Goal: Task Accomplishment & Management: Complete application form

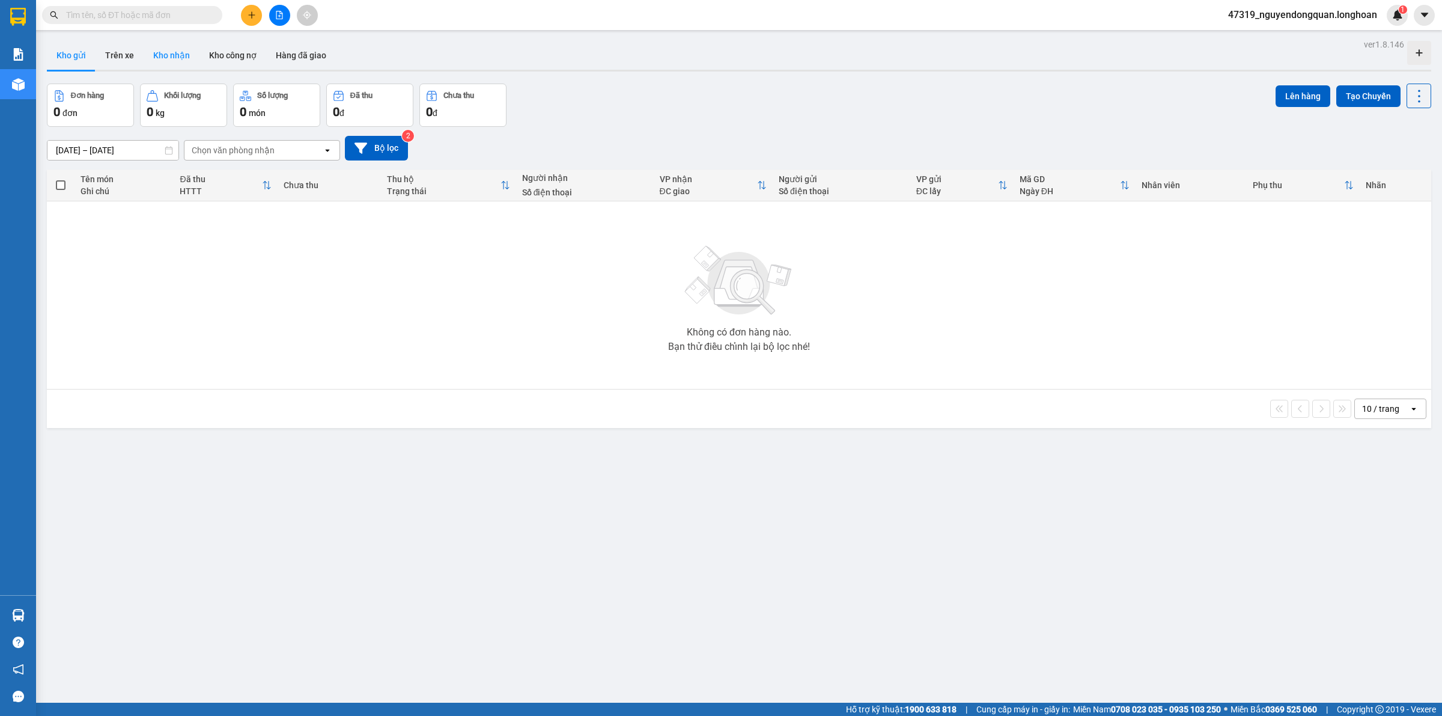
click at [185, 50] on button "Kho nhận" at bounding box center [172, 55] width 56 height 29
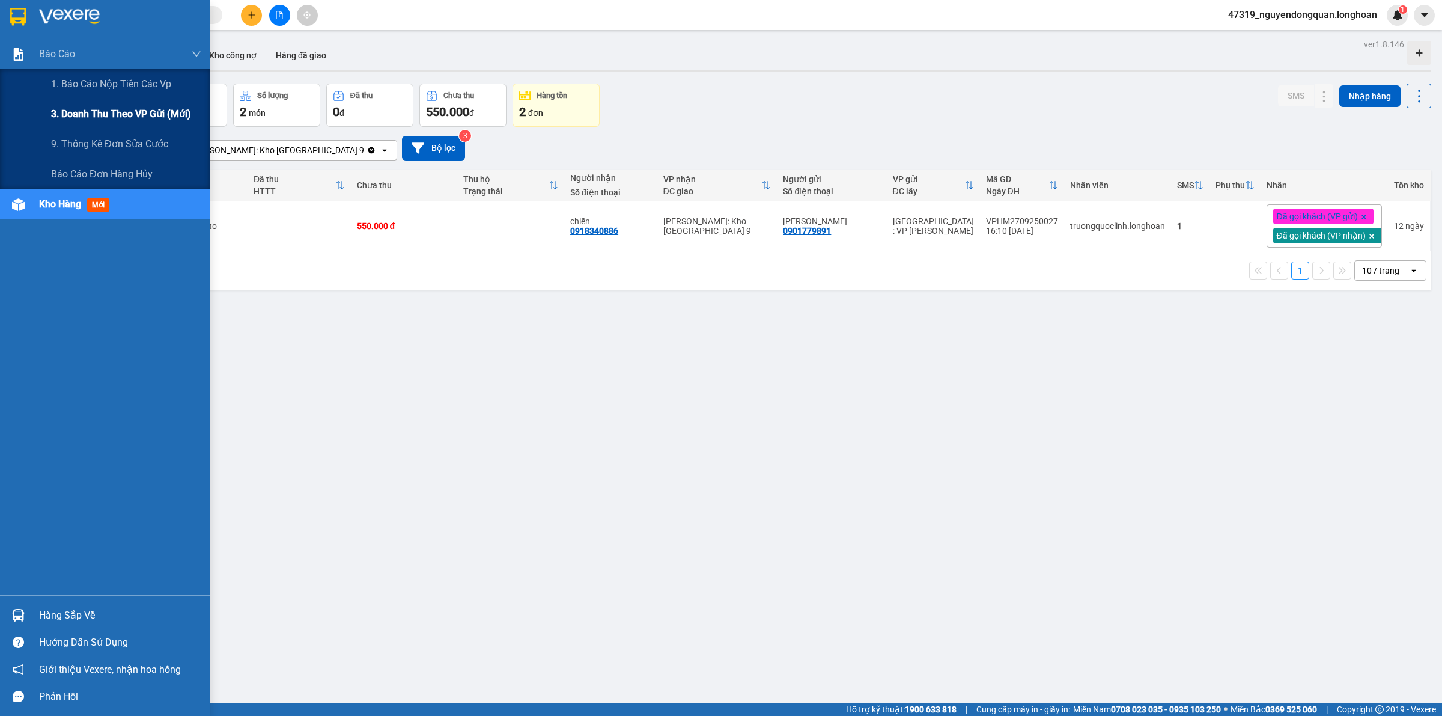
click at [82, 110] on span "3. Doanh Thu theo VP Gửi (mới)" at bounding box center [121, 113] width 140 height 15
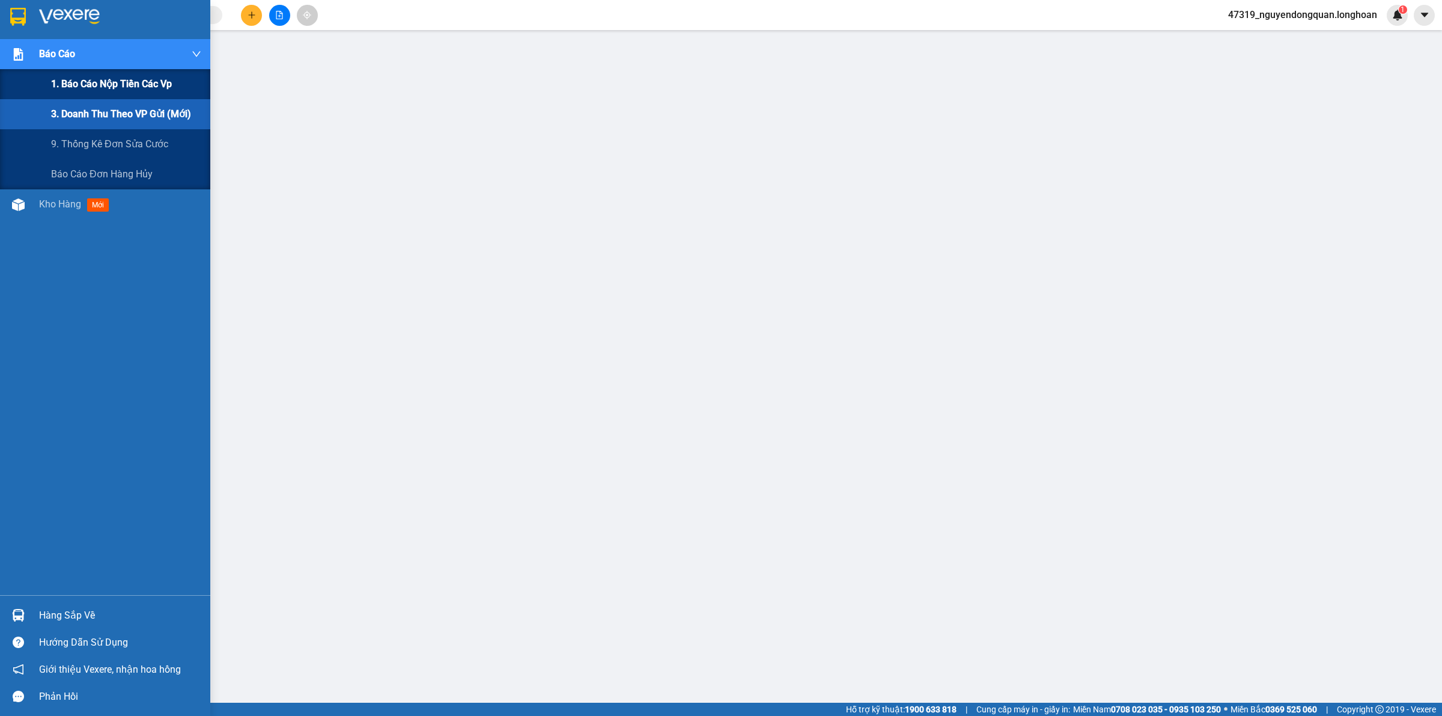
click at [89, 91] on span "1. Báo cáo nộp tiền các vp" at bounding box center [111, 83] width 121 height 15
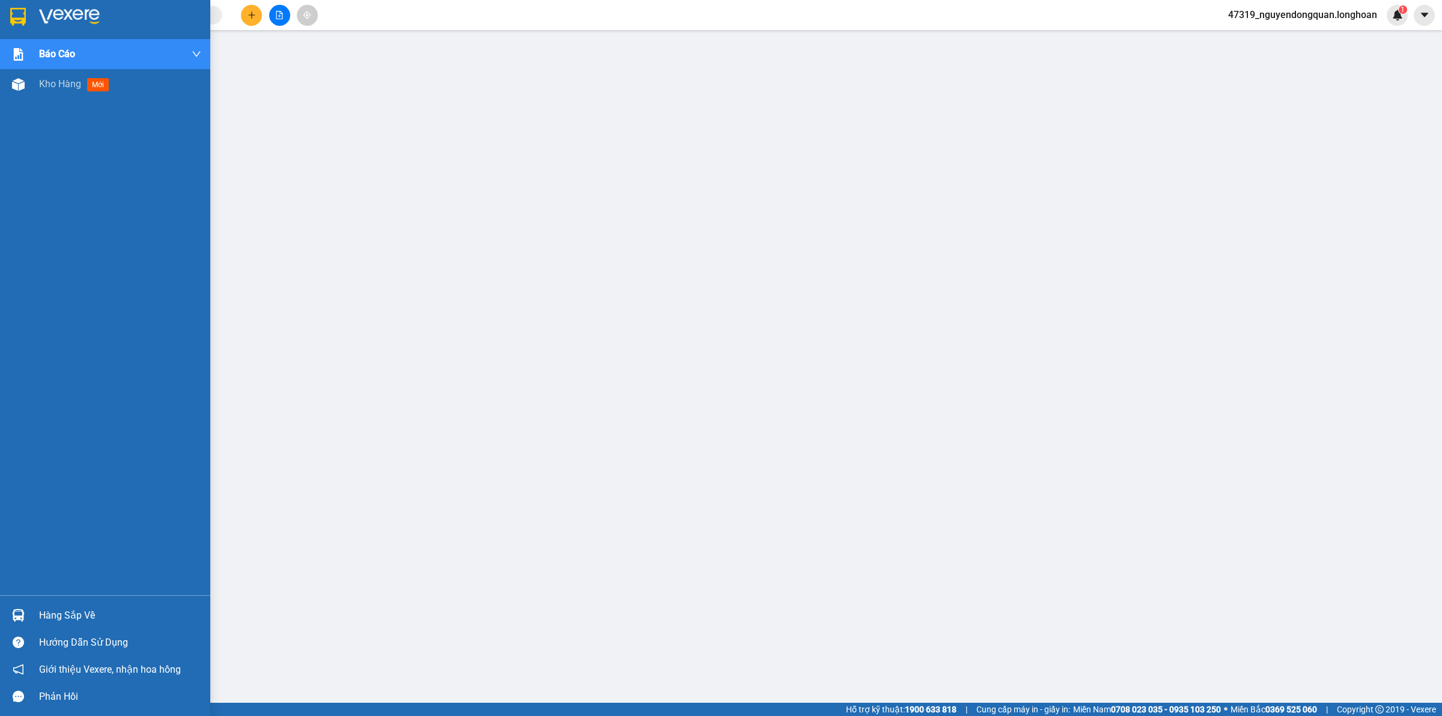
click at [26, 20] on div at bounding box center [18, 16] width 21 height 21
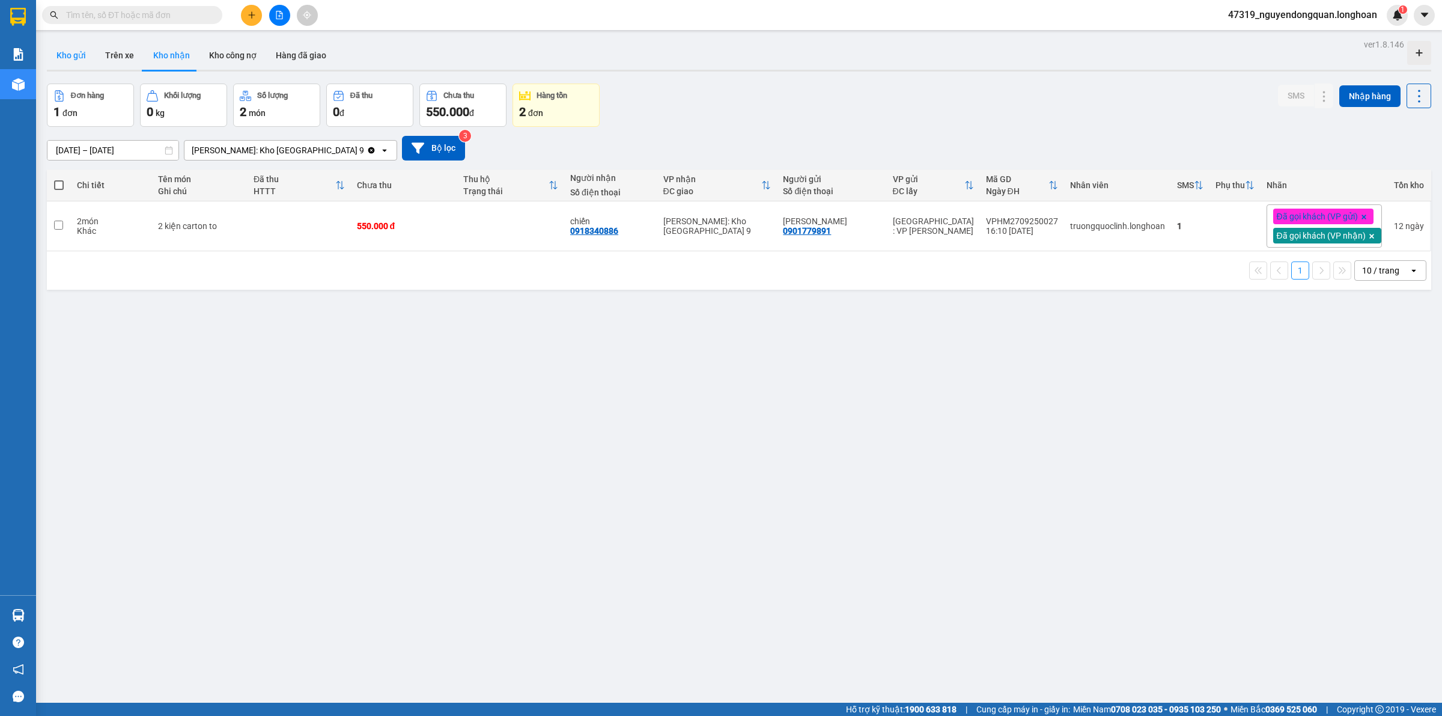
click at [51, 62] on button "Kho gửi" at bounding box center [71, 55] width 49 height 29
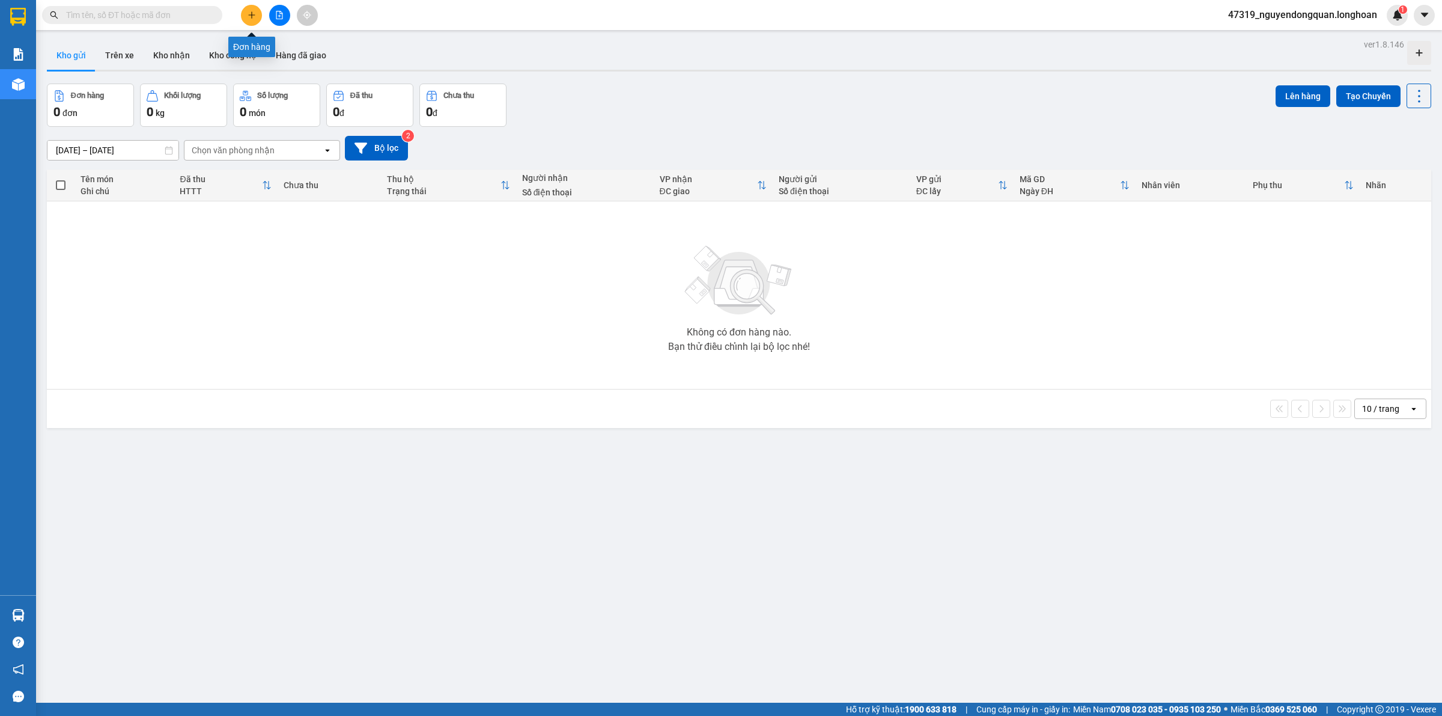
click at [242, 12] on button at bounding box center [251, 15] width 21 height 21
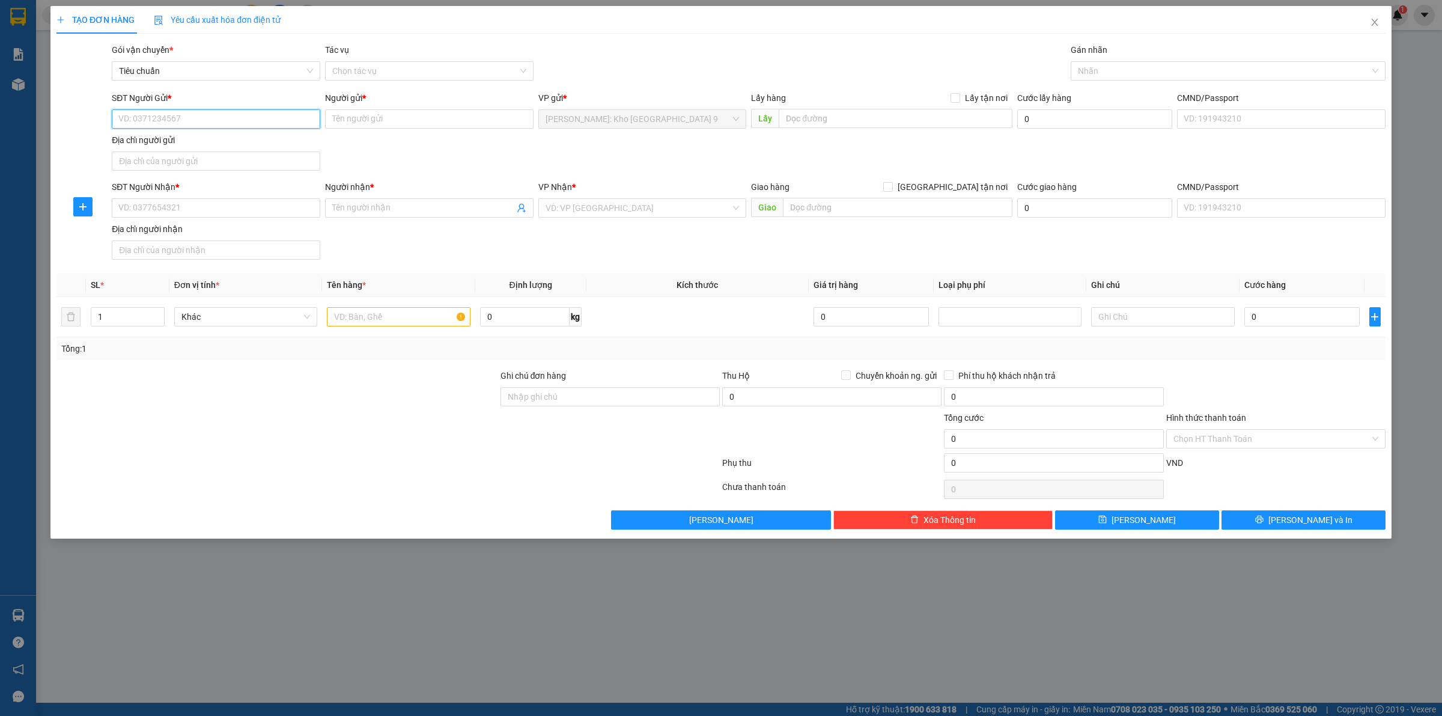
click at [208, 118] on input "SĐT Người Gửi *" at bounding box center [216, 118] width 208 height 19
click at [227, 145] on div "0909814009 - [PERSON_NAME]" at bounding box center [216, 143] width 194 height 13
type input "0909814009"
type input "[PERSON_NAME]"
type input "0909814009"
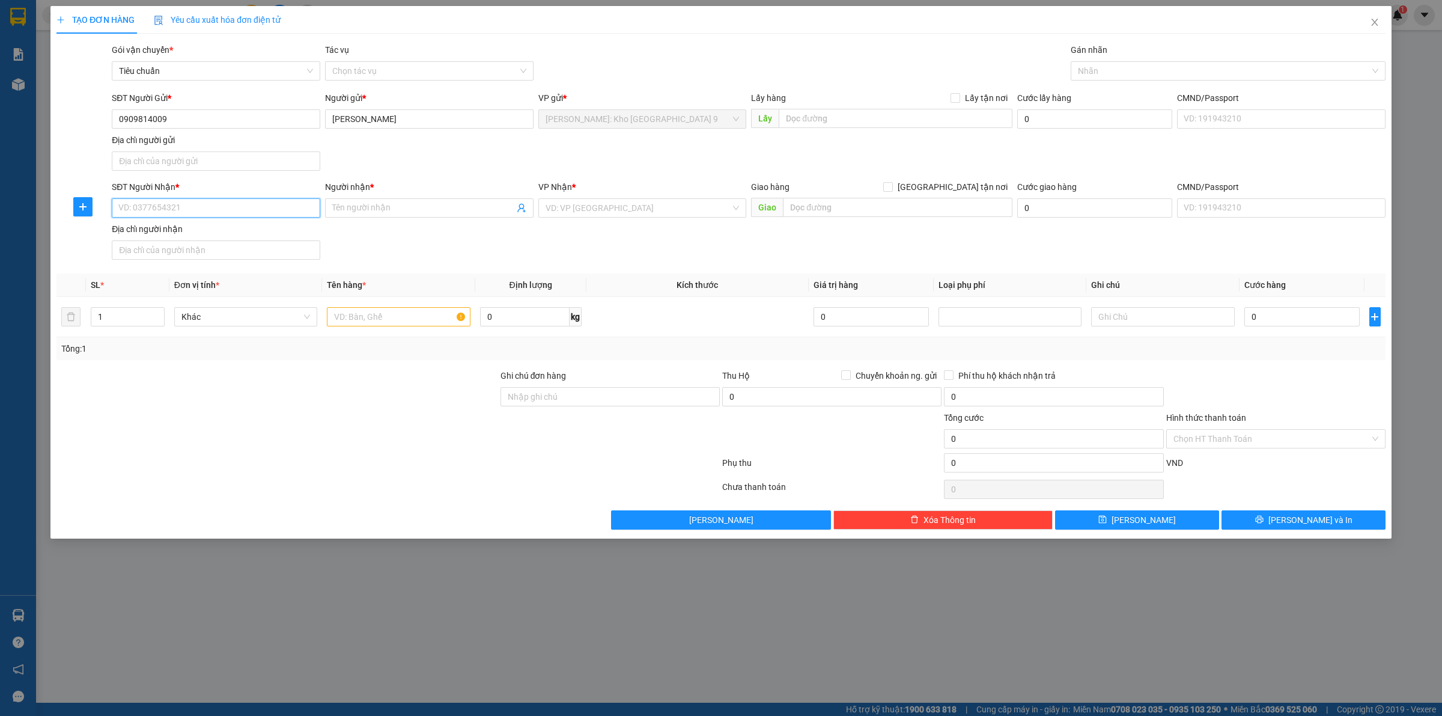
click at [266, 200] on input "SĐT Người Nhận *" at bounding box center [216, 207] width 208 height 19
click at [218, 234] on div "0911684993 - [PERSON_NAME]" at bounding box center [216, 232] width 194 height 13
type input "0911684993"
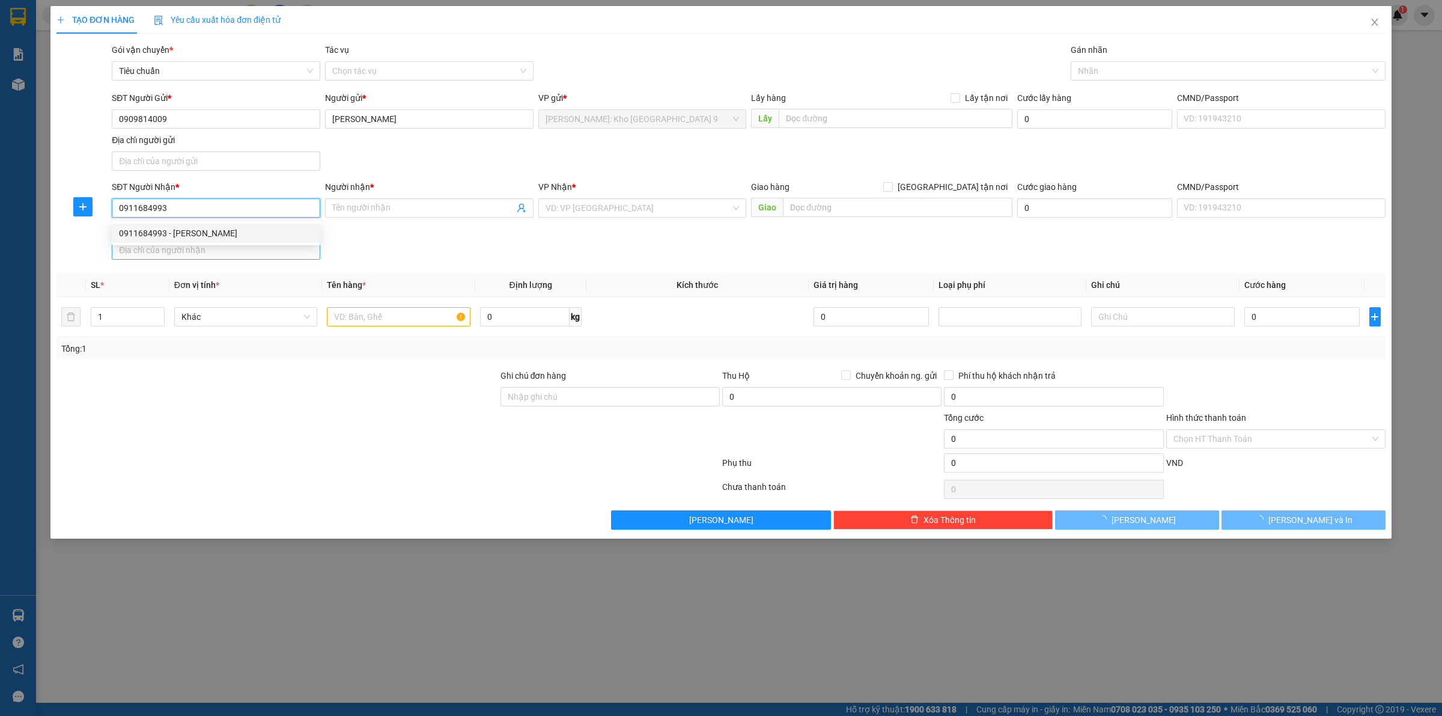
type input "[PERSON_NAME]"
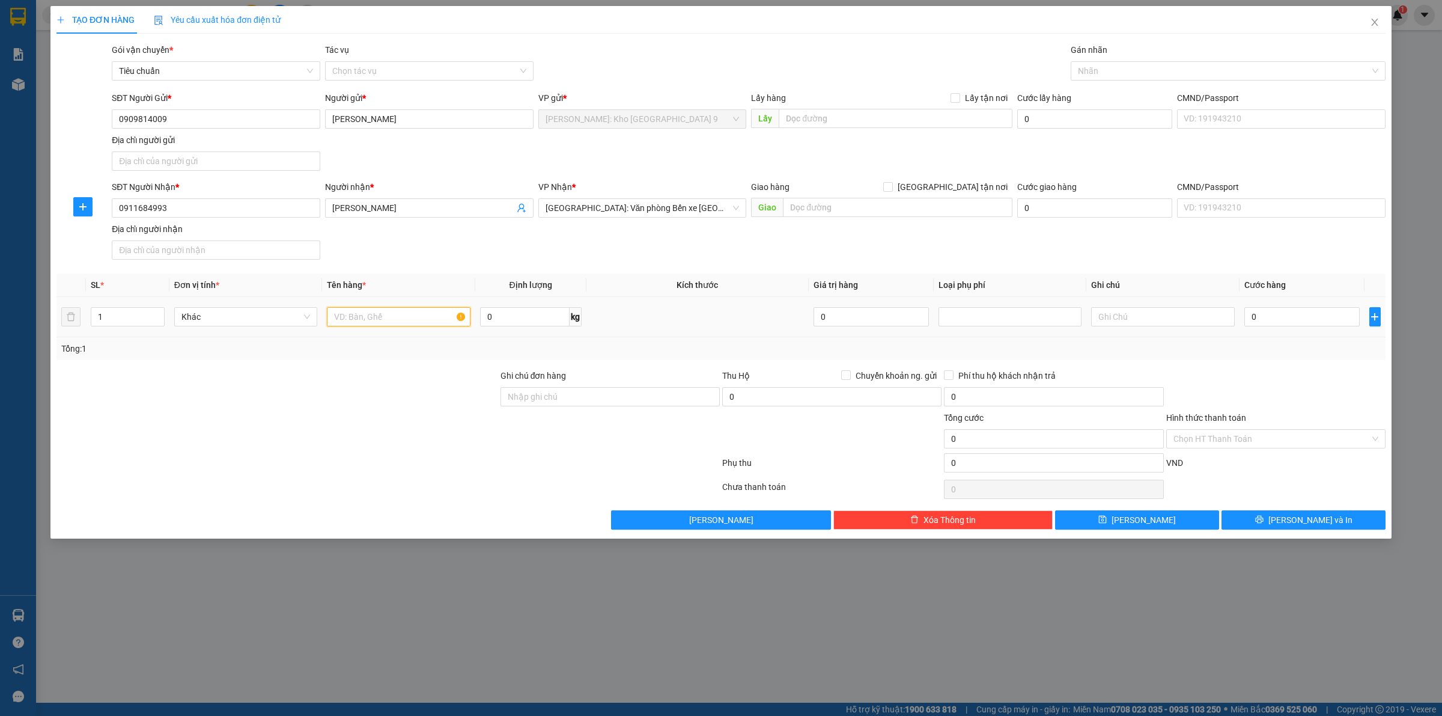
click at [422, 317] on input "text" at bounding box center [398, 316] width 143 height 19
click at [442, 323] on input "1 TH" at bounding box center [398, 316] width 143 height 19
click at [409, 320] on input "1 TH" at bounding box center [398, 316] width 143 height 19
click at [377, 319] on input "1 T" at bounding box center [398, 316] width 143 height 19
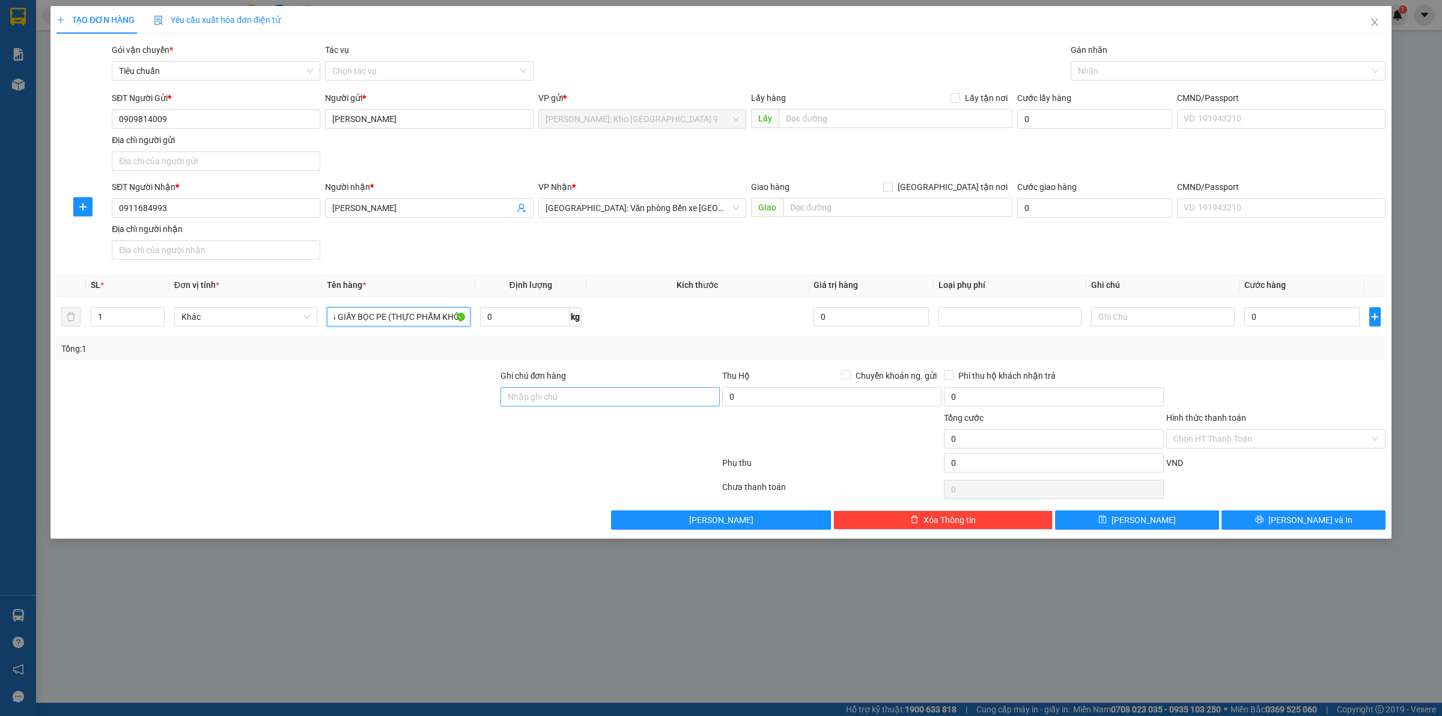
type input "1 THÙNG GIẤY BỌC PE (THỰC PHẨM KHÔ)"
click at [622, 401] on input "Ghi chú đơn hàng" at bounding box center [609, 396] width 219 height 19
type input "VẬN CHUYỂN NHẸ TAY - HƯ VỠ KHÔNG ĐỀN"
click at [1277, 322] on input "0" at bounding box center [1301, 316] width 115 height 19
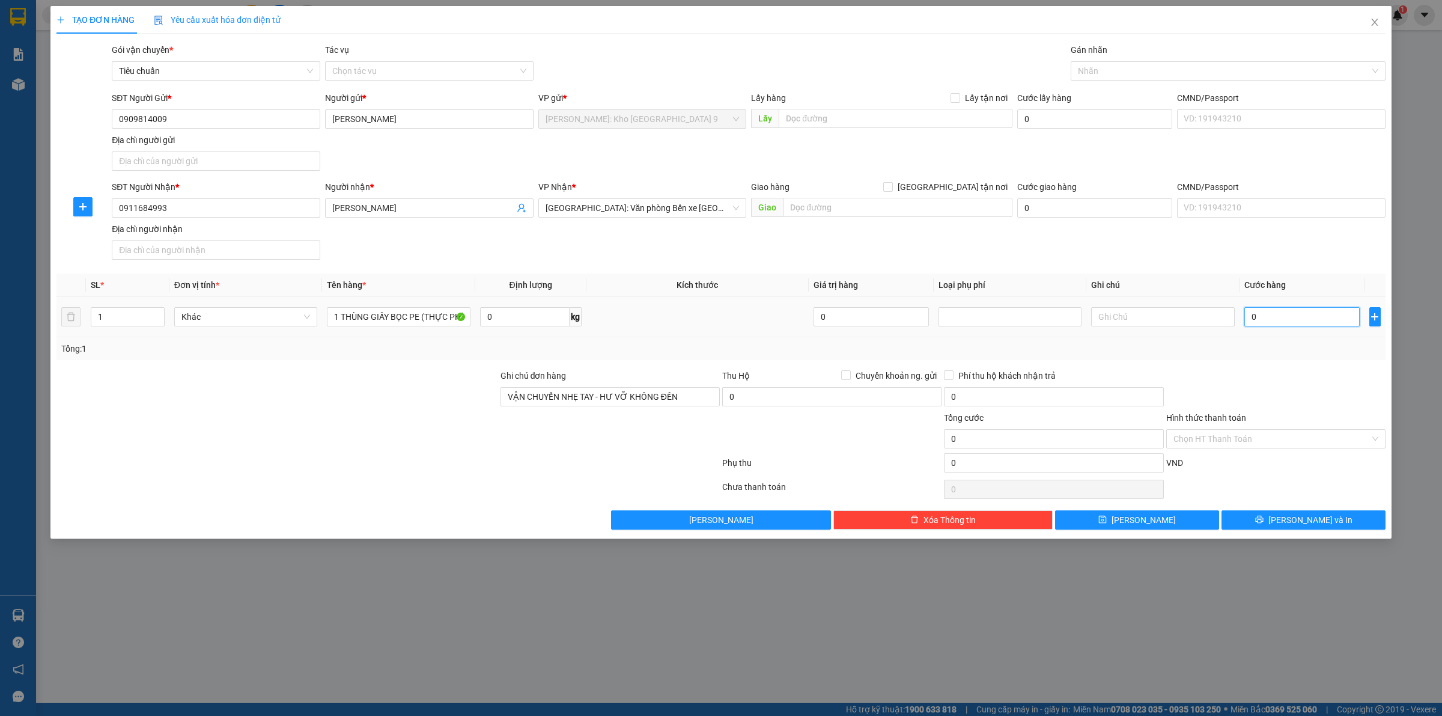
type input "01"
type input "1"
type input "016"
type input "16"
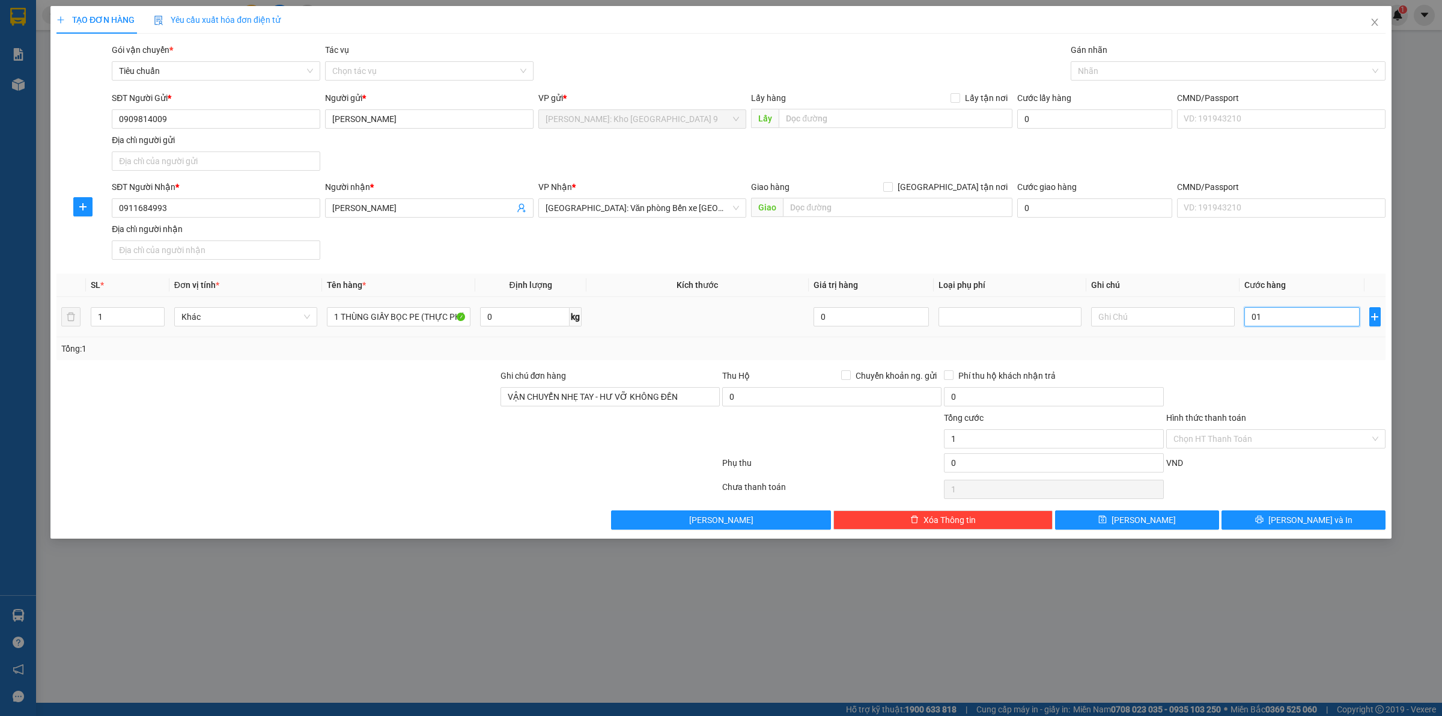
type input "16"
type input "0.160"
type input "160"
type input "01.600"
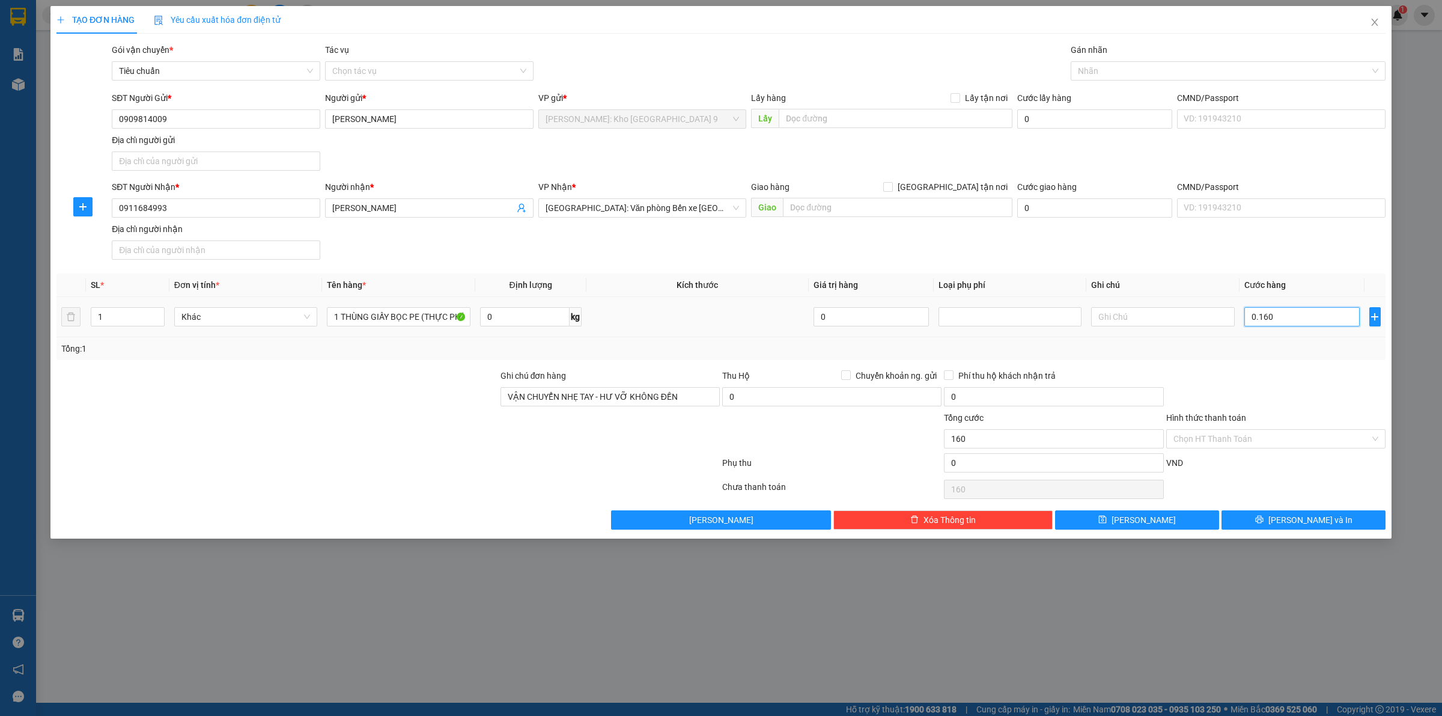
type input "1.600"
type input "016.000"
type input "16.000"
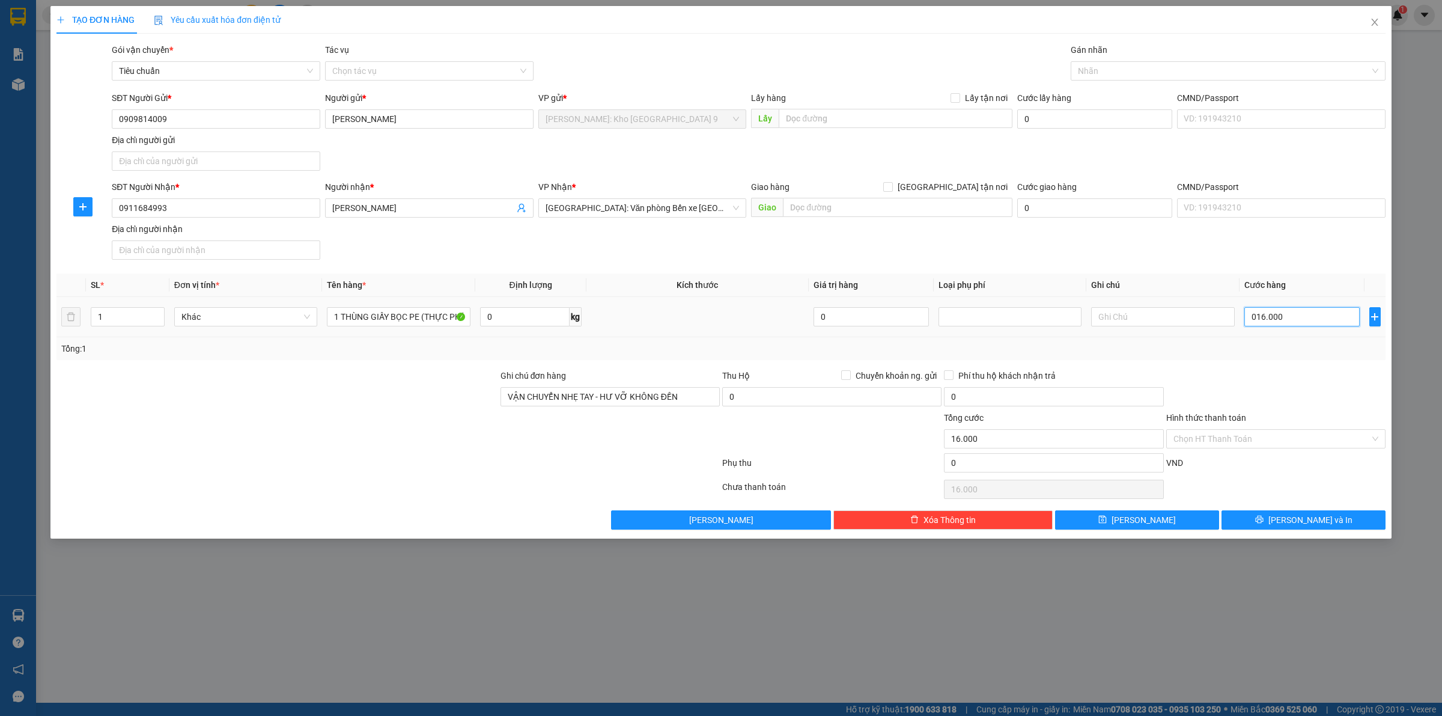
type input "0.160.000"
type input "160.000"
click at [1262, 344] on div "Tổng: 1" at bounding box center [720, 348] width 1319 height 13
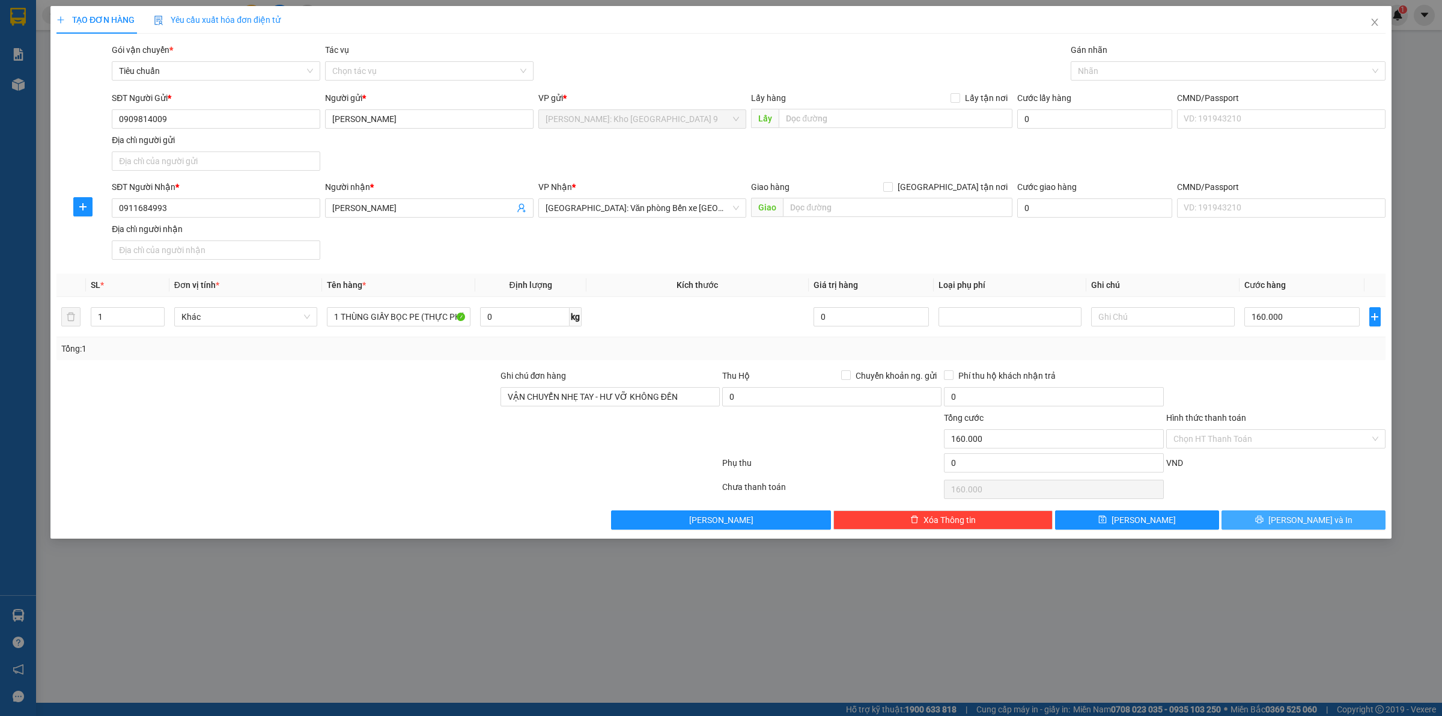
click at [1247, 514] on button "[PERSON_NAME] và In" at bounding box center [1303, 519] width 164 height 19
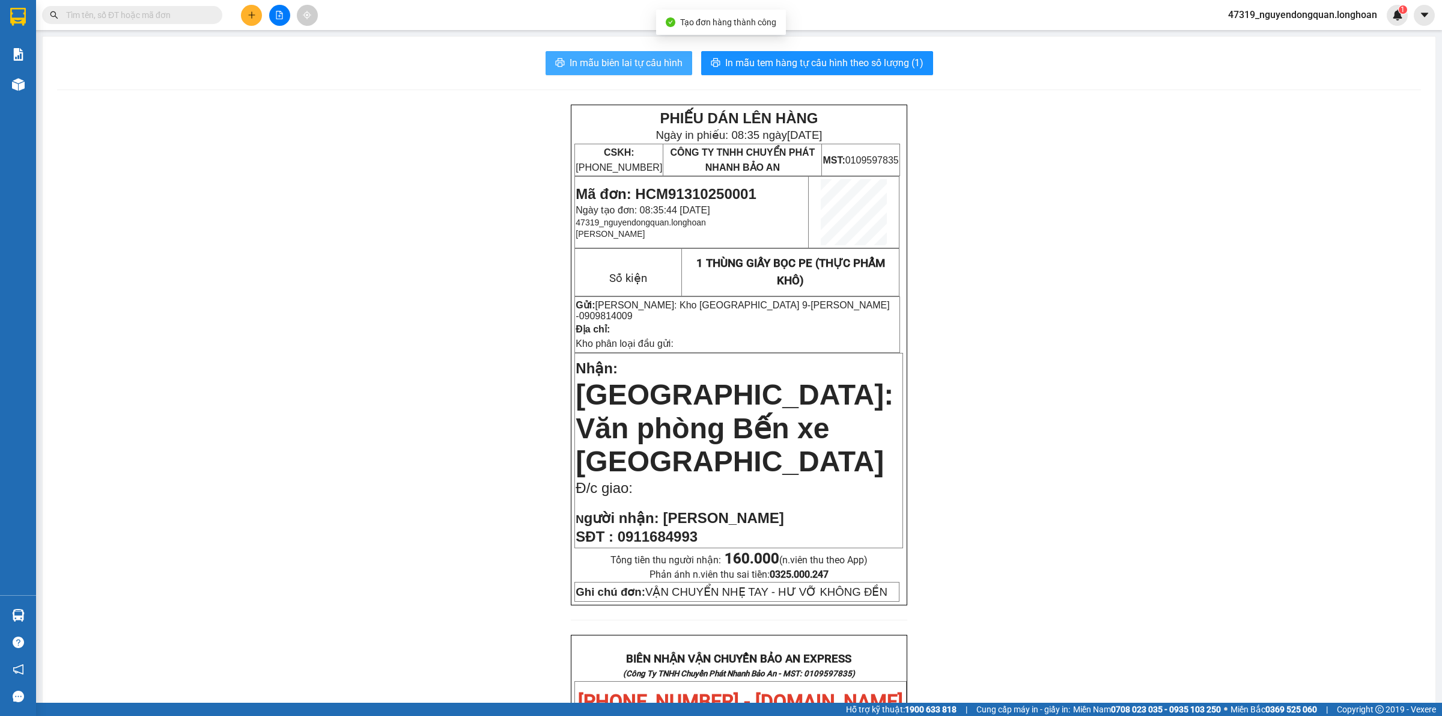
click at [625, 55] on button "In mẫu biên lai tự cấu hình" at bounding box center [618, 63] width 147 height 24
drag, startPoint x: 115, startPoint y: 83, endPoint x: 40, endPoint y: 43, distance: 85.5
click at [115, 83] on div "In mẫu biên lai tự cấu hình In mẫu tem hàng tự cấu hình theo số lượng (1) PHIẾU…" at bounding box center [739, 675] width 1393 height 1277
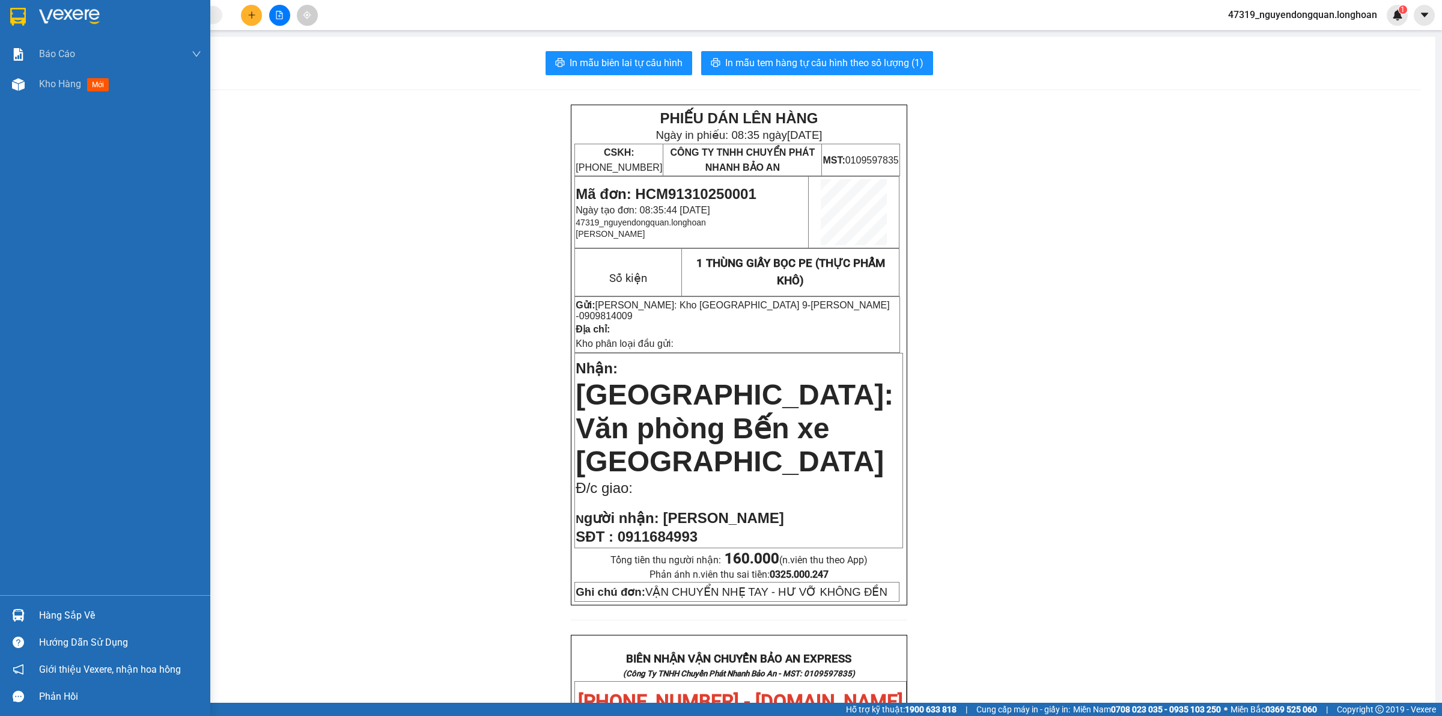
click at [10, 27] on div at bounding box center [105, 19] width 210 height 39
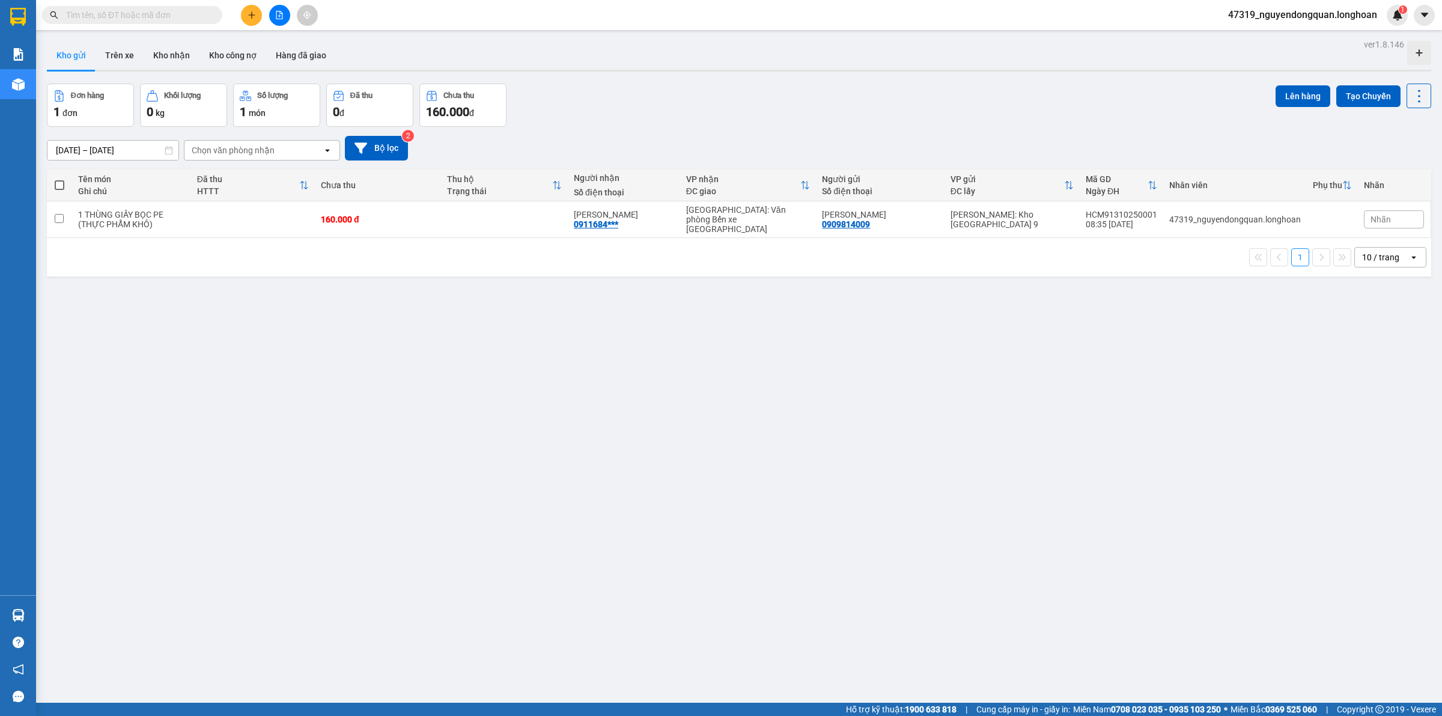
click at [630, 493] on div "ver 1.8.146 Kho gửi Trên xe Kho nhận Kho công nợ Hàng đã giao Đơn hàng 1 đơn Kh…" at bounding box center [739, 394] width 1394 height 716
click at [407, 448] on div "ver 1.8.146 Kho gửi Trên xe Kho nhận Kho công nợ Hàng đã giao Đơn hàng 1 đơn Kh…" at bounding box center [739, 394] width 1394 height 716
click at [145, 452] on div "ver 1.8.146 Kho gửi Trên xe Kho nhận Kho công nợ Hàng đã giao Đơn hàng 1 đơn Kh…" at bounding box center [739, 394] width 1394 height 716
click at [421, 573] on div "ver 1.8.146 Kho gửi Trên xe Kho nhận Kho công nợ Hàng đã giao Đơn hàng 1 đơn Kh…" at bounding box center [739, 394] width 1394 height 716
